Goal: Navigation & Orientation: Go to known website

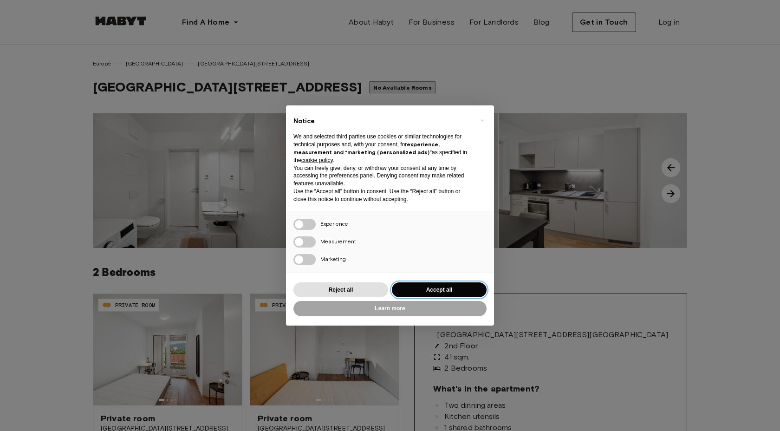
click at [453, 289] on button "Accept all" at bounding box center [439, 289] width 95 height 15
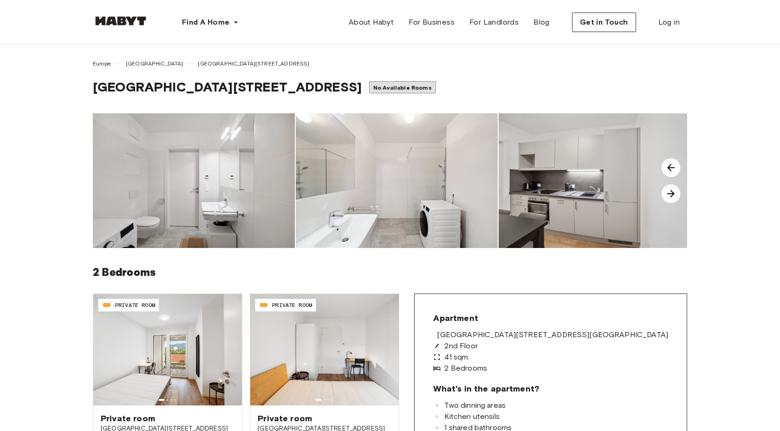
click at [130, 22] on img at bounding box center [121, 20] width 56 height 9
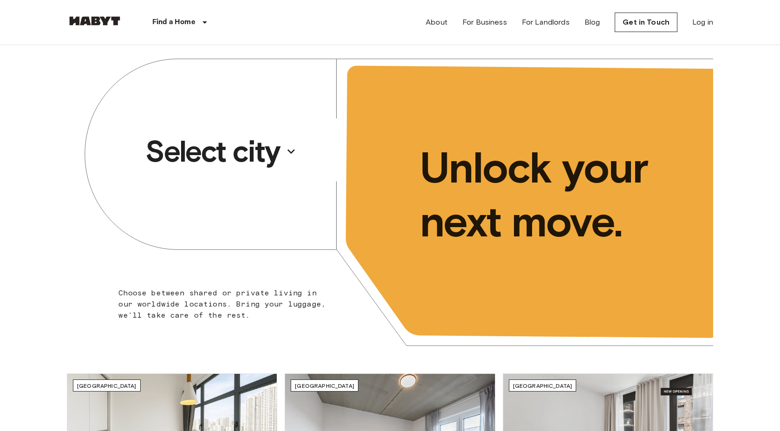
click at [289, 148] on icon "button" at bounding box center [291, 151] width 15 height 15
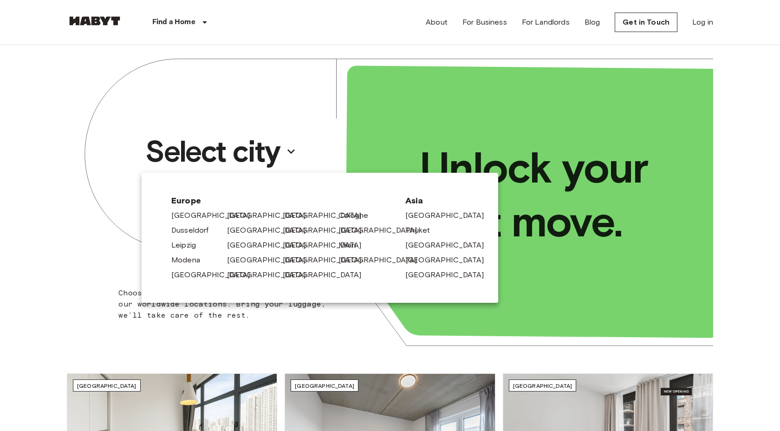
click at [292, 332] on div at bounding box center [390, 215] width 780 height 431
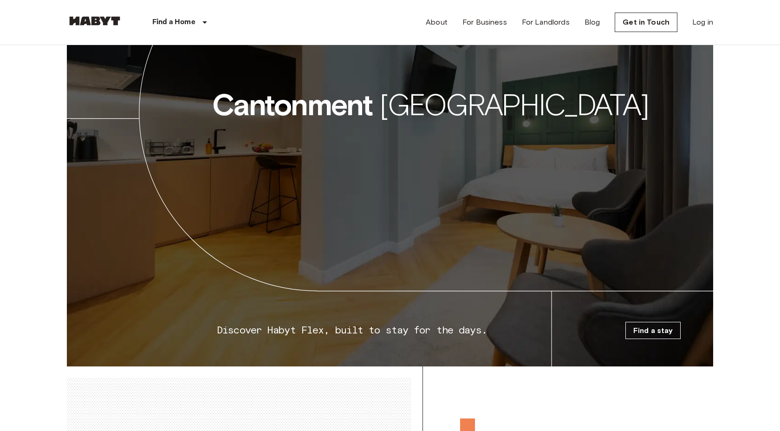
scroll to position [1474, 0]
